Goal: Information Seeking & Learning: Learn about a topic

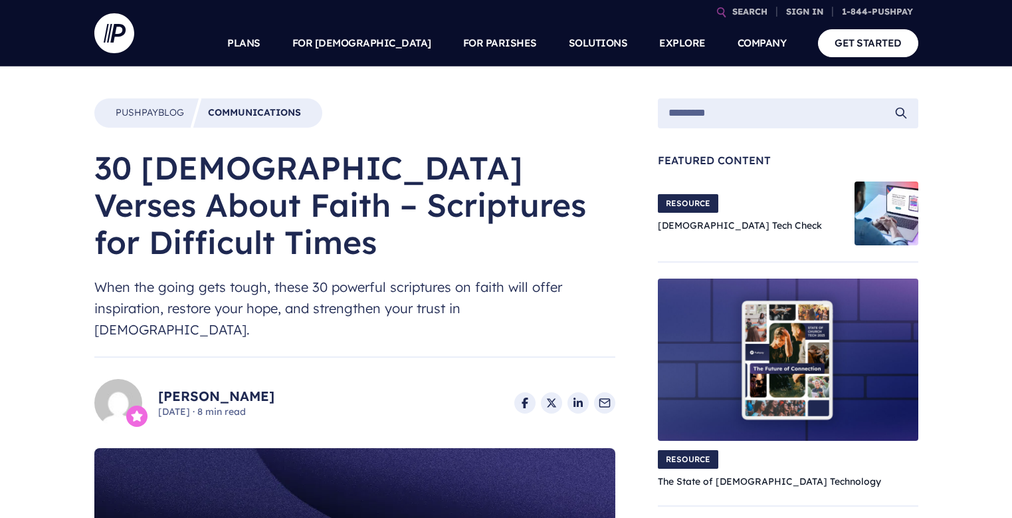
drag, startPoint x: 90, startPoint y: 138, endPoint x: 388, endPoint y: 247, distance: 317.0
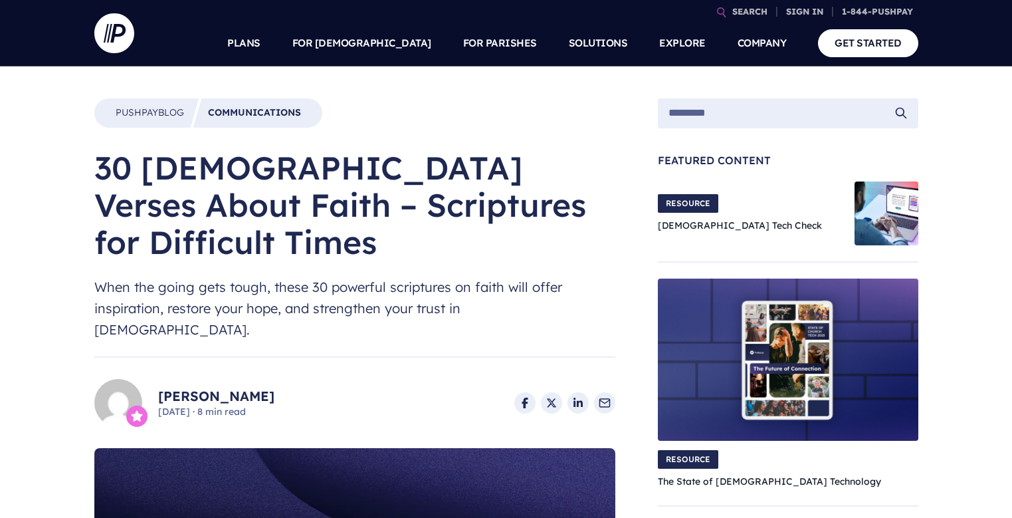
drag, startPoint x: 81, startPoint y: 136, endPoint x: 516, endPoint y: -80, distance: 485.3
click at [604, 179] on h1 "30 [DEMOGRAPHIC_DATA] Verses About Faith – Scriptures for Difficult Times" at bounding box center [354, 205] width 521 height 112
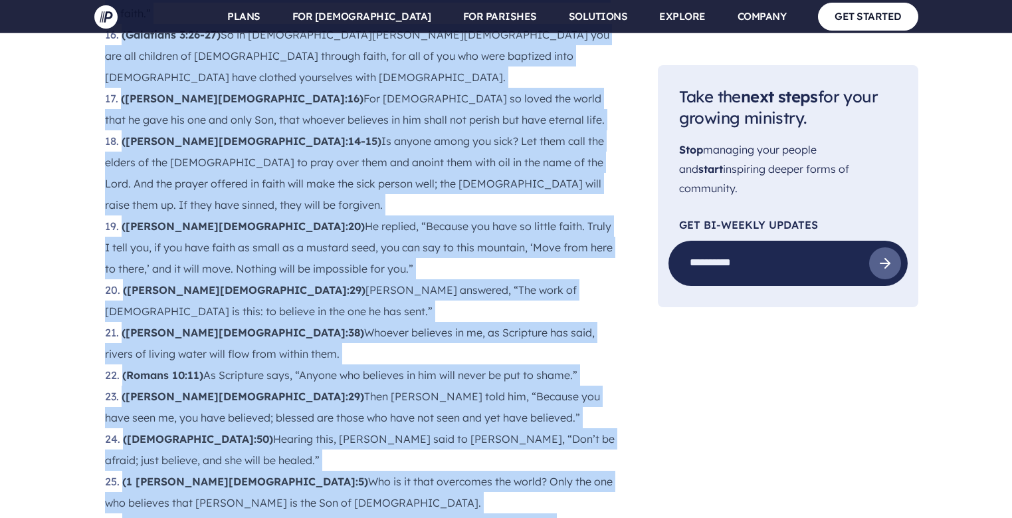
scroll to position [2144, 0]
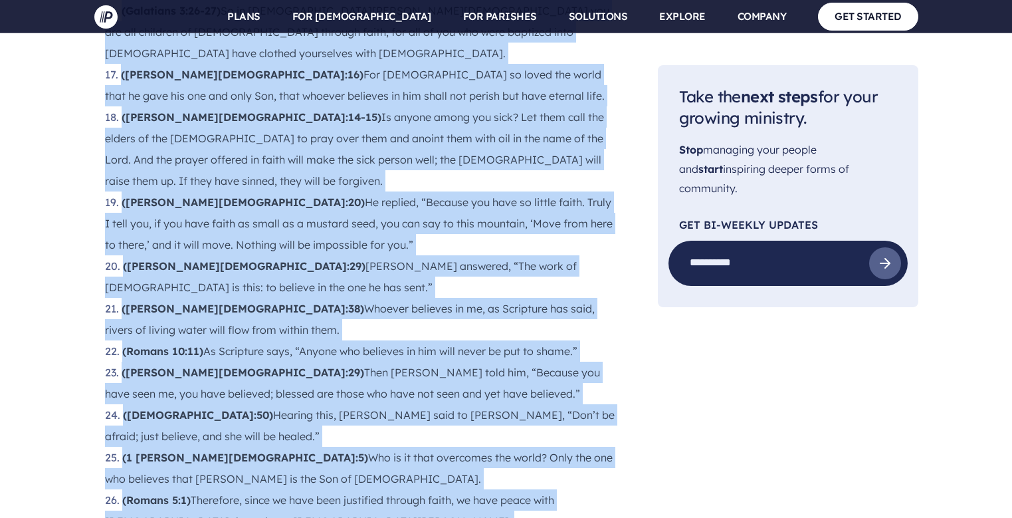
drag, startPoint x: 81, startPoint y: 144, endPoint x: 518, endPoint y: 471, distance: 545.8
